Goal: Book appointment/travel/reservation

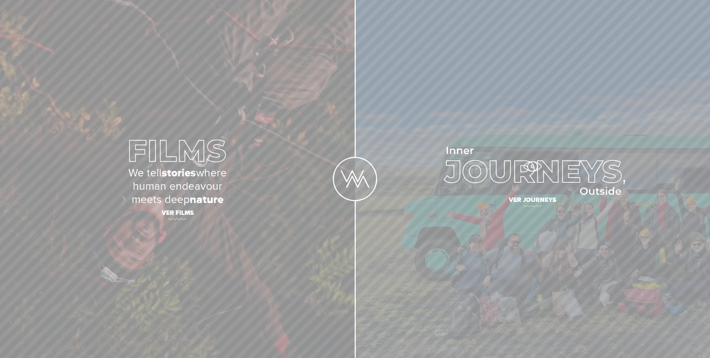
click at [532, 166] on img at bounding box center [532, 171] width 185 height 48
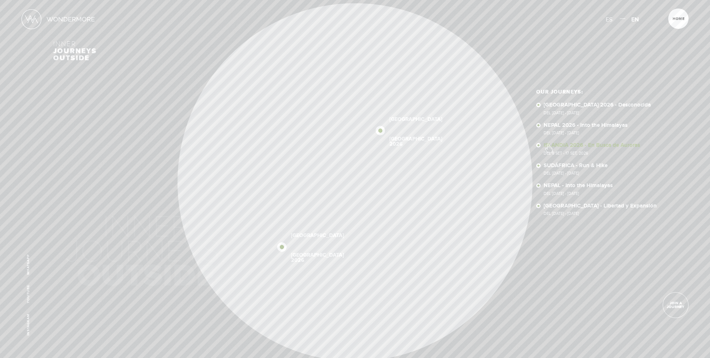
scroll to position [1, 0]
click at [376, 278] on img at bounding box center [374, 280] width 9 height 9
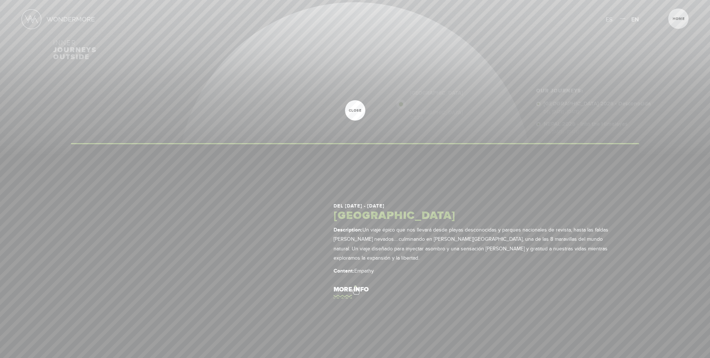
click at [357, 286] on link "More Info" at bounding box center [475, 289] width 284 height 21
click at [357, 283] on link "More Info" at bounding box center [475, 289] width 284 height 21
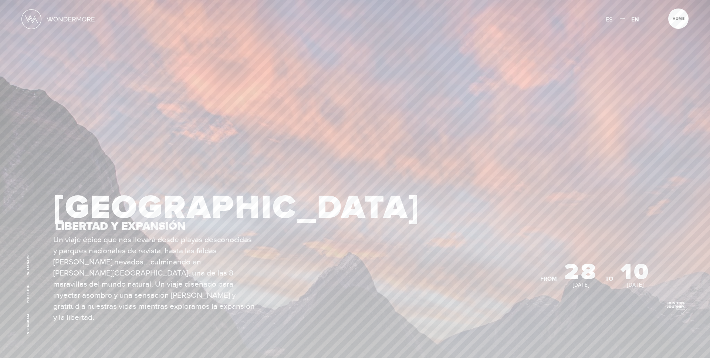
click at [678, 307] on span "JOIN THIS JOURNEY" at bounding box center [675, 304] width 25 height 7
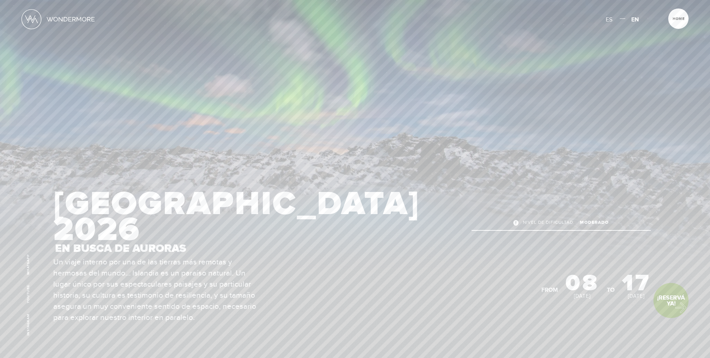
click at [677, 306] on link "¡Reservá Ya!" at bounding box center [670, 300] width 35 height 35
